Goal: Task Accomplishment & Management: Manage account settings

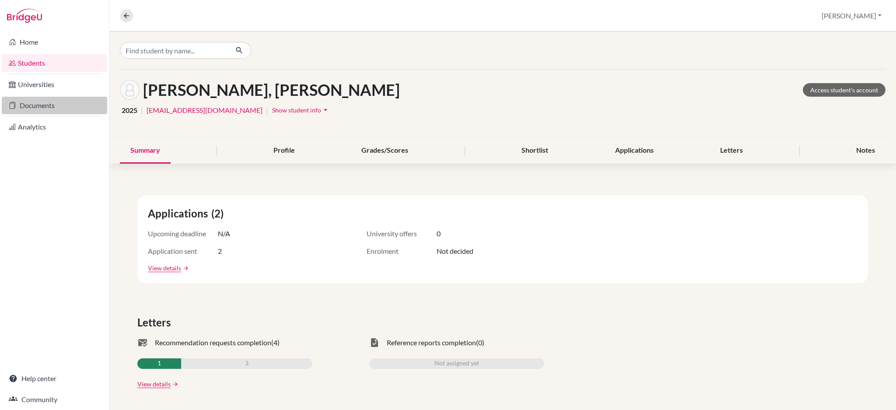
click at [44, 105] on link "Documents" at bounding box center [54, 106] width 105 height 18
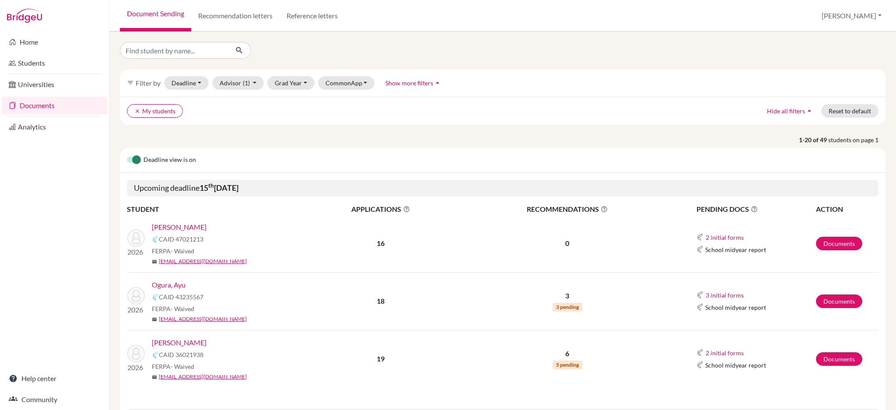
scroll to position [116, 0]
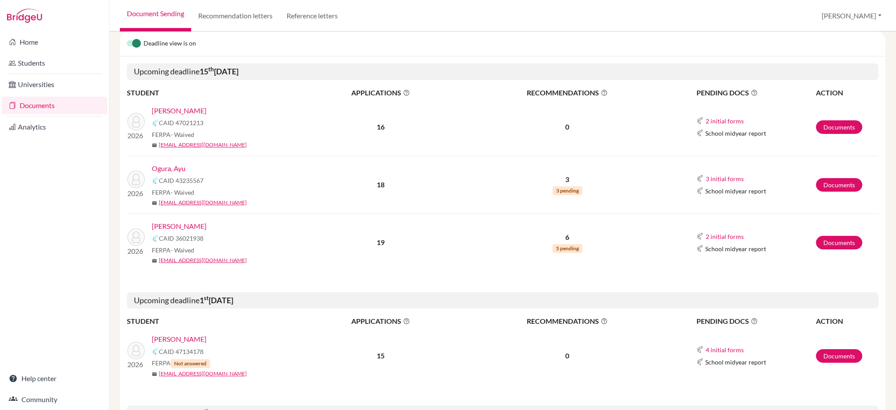
click at [175, 223] on link "[PERSON_NAME]" at bounding box center [179, 226] width 55 height 11
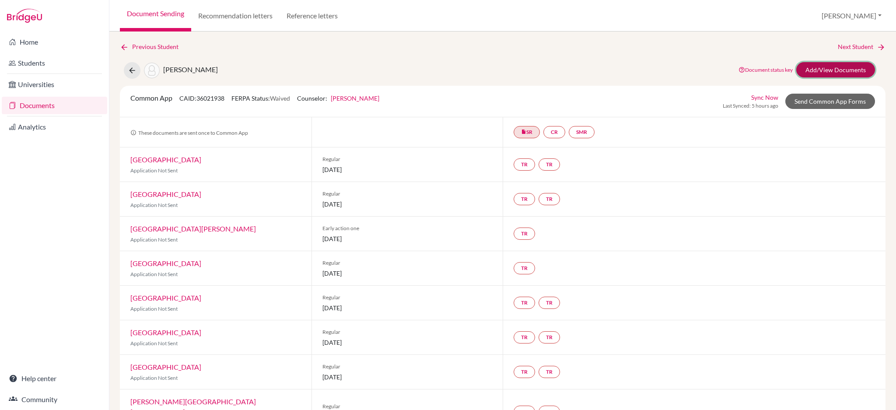
click at [818, 73] on link "Add/View Documents" at bounding box center [836, 69] width 79 height 15
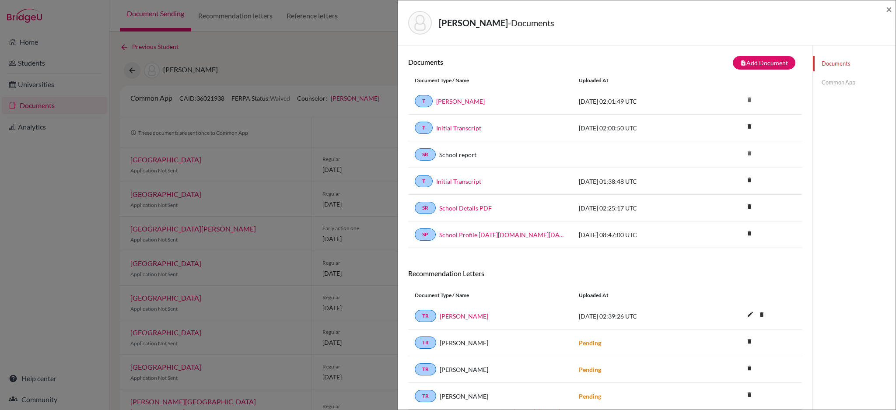
scroll to position [86, 0]
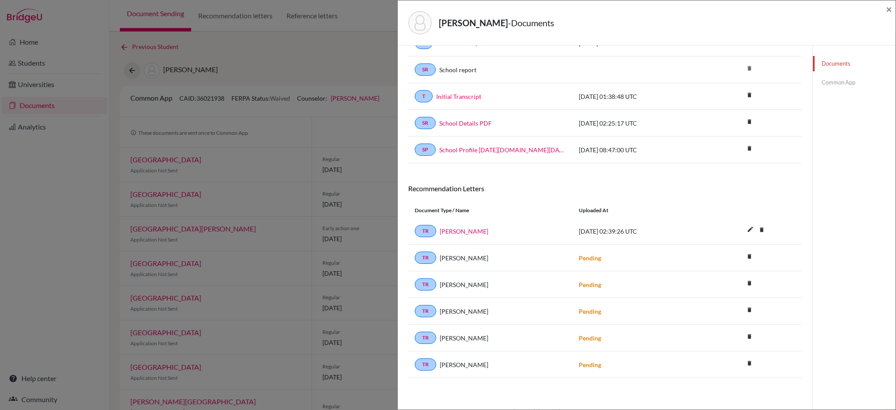
click at [885, 7] on div "Teoh, Samuel - Documents ×" at bounding box center [646, 23] width 491 height 38
click at [887, 7] on span "×" at bounding box center [889, 9] width 6 height 13
